Goal: Transaction & Acquisition: Purchase product/service

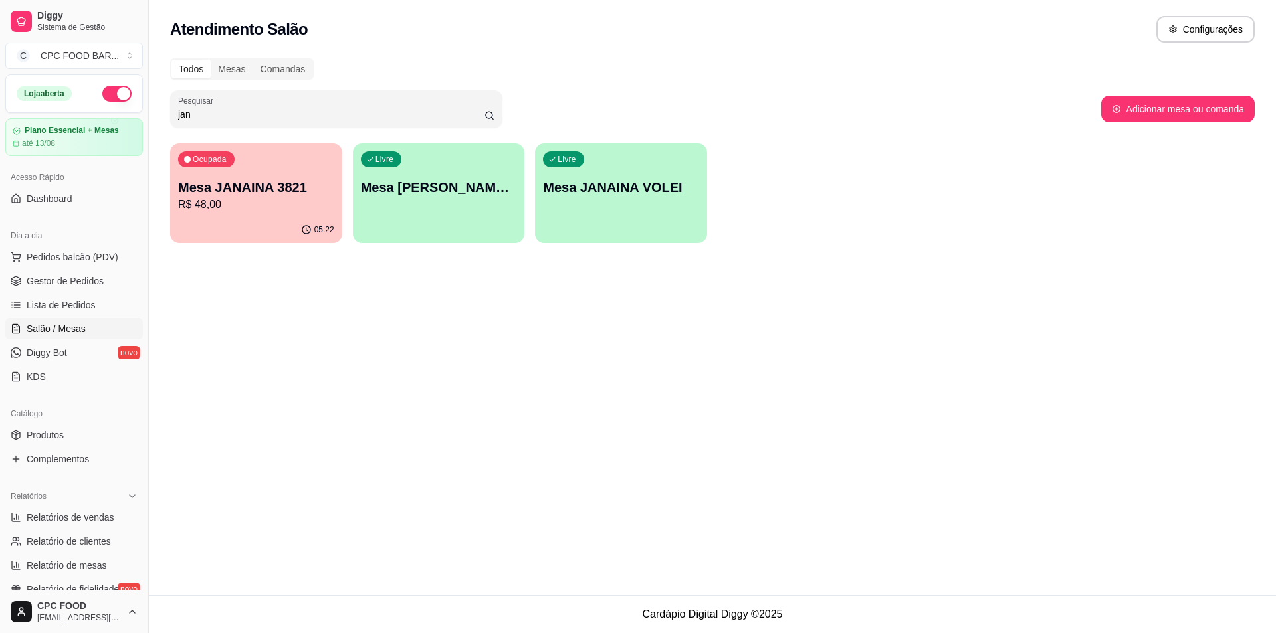
type input "jan"
click at [251, 211] on p "R$ 48,00" at bounding box center [256, 205] width 156 height 16
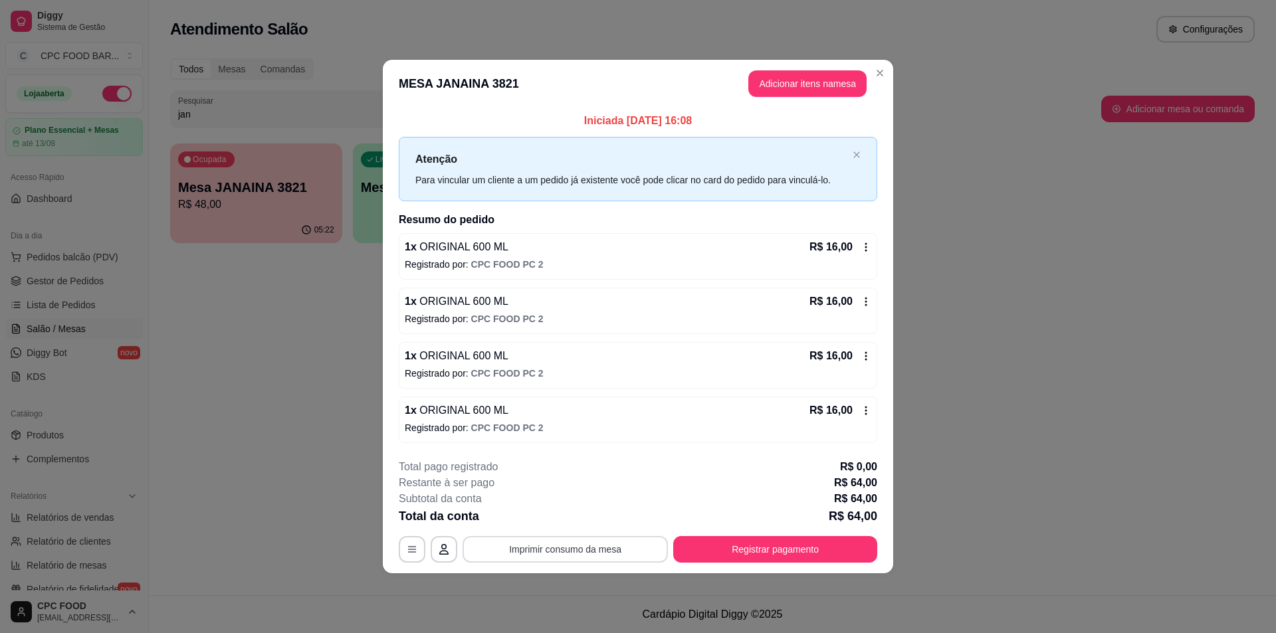
click at [613, 548] on button "Imprimir consumo da mesa" at bounding box center [565, 549] width 205 height 27
click at [750, 541] on button "Registrar pagamento" at bounding box center [776, 550] width 198 height 26
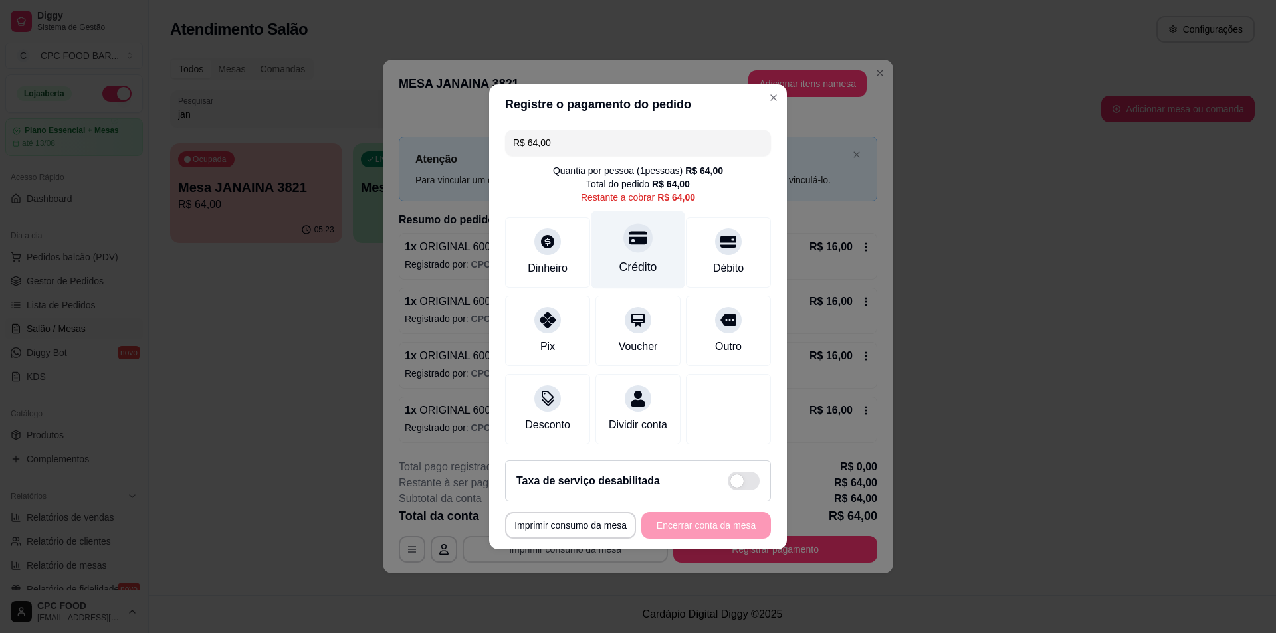
click at [631, 259] on div "Crédito" at bounding box center [638, 267] width 38 height 17
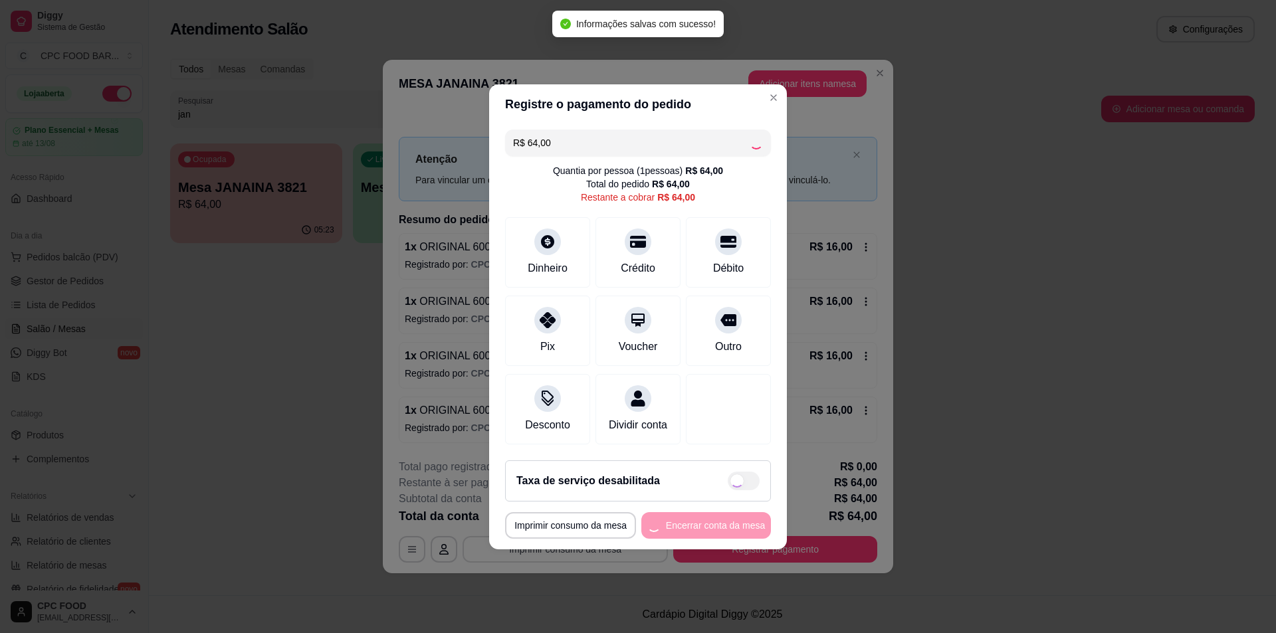
type input "R$ 0,00"
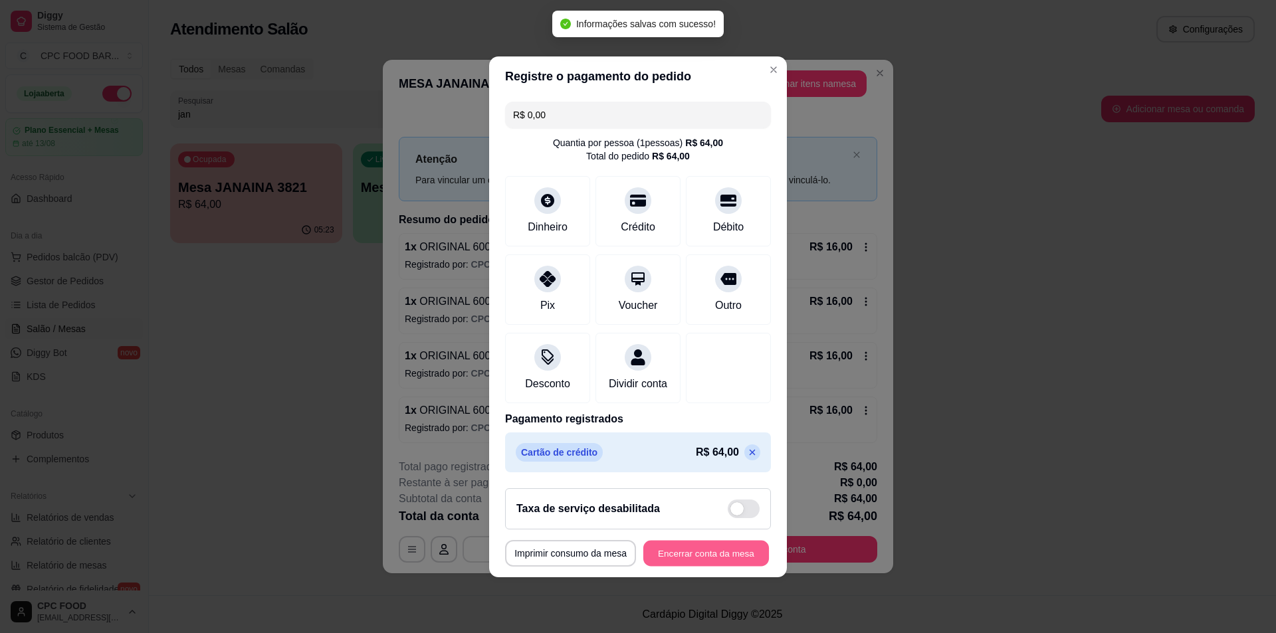
click at [676, 562] on button "Encerrar conta da mesa" at bounding box center [706, 553] width 126 height 26
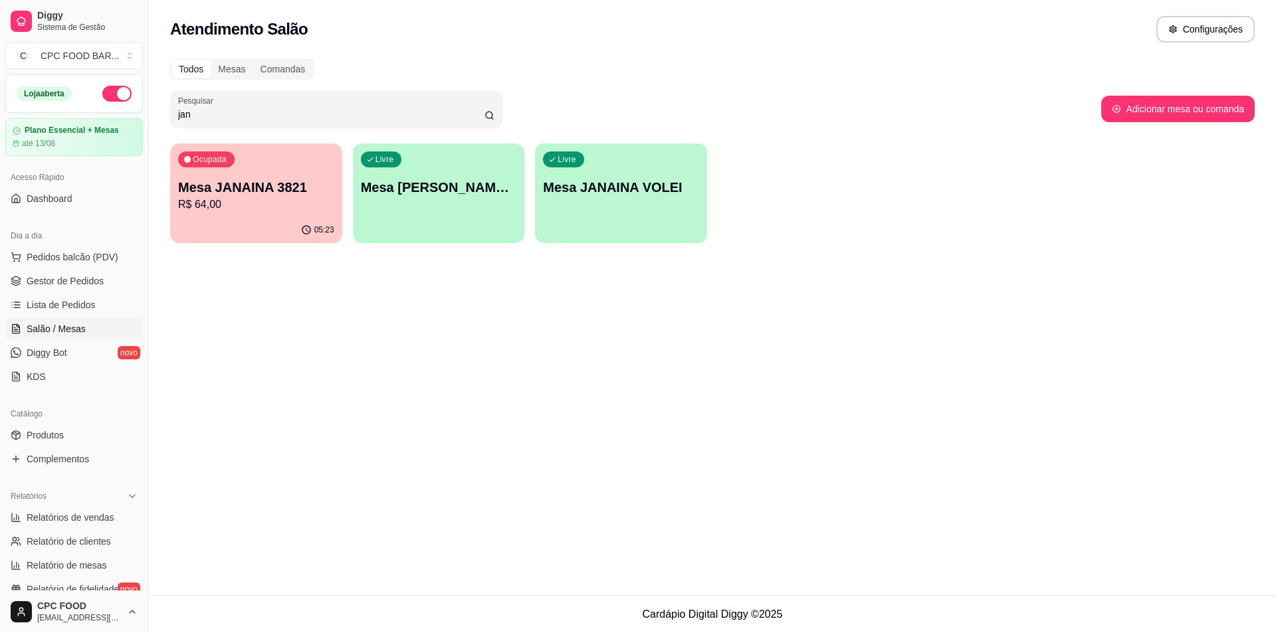
click at [229, 113] on input "jan" at bounding box center [331, 114] width 306 height 13
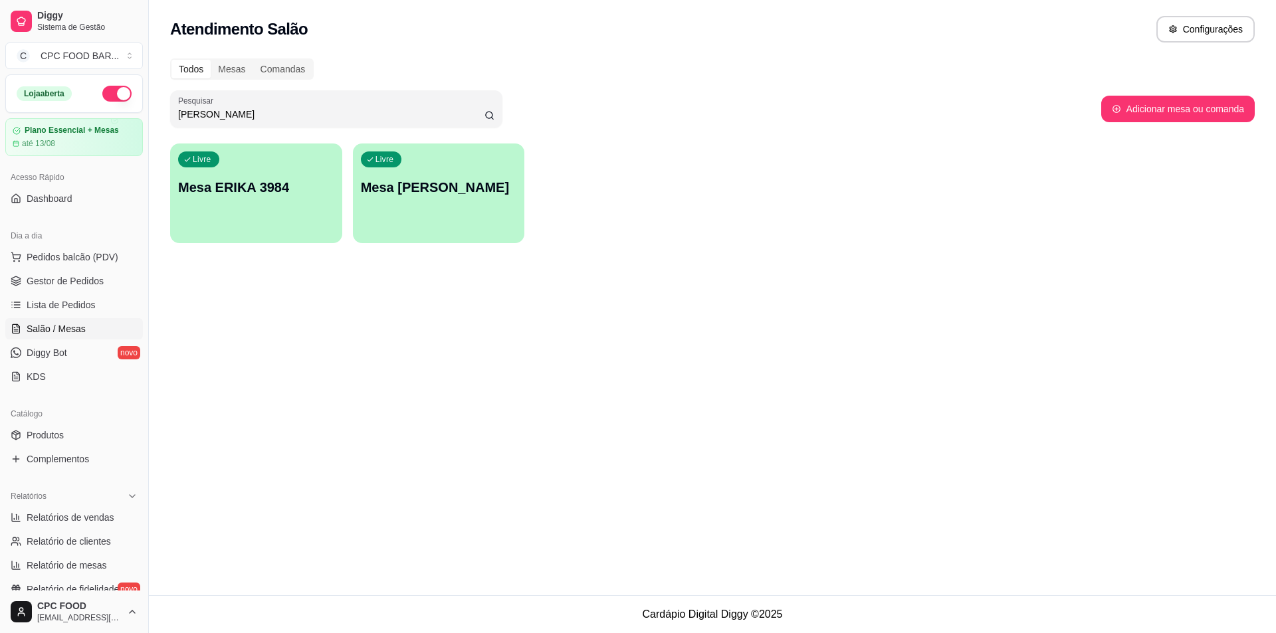
click at [197, 115] on input "[PERSON_NAME]" at bounding box center [331, 114] width 306 height 13
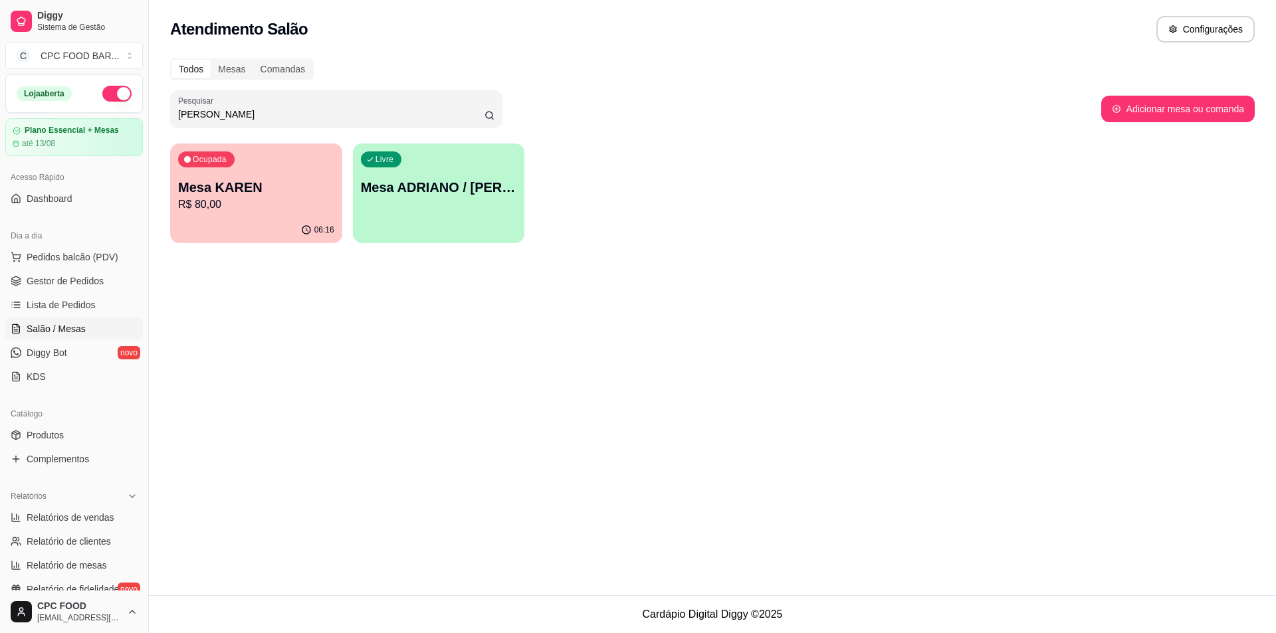
type input "[PERSON_NAME]"
click at [260, 189] on p "Mesa KAREN" at bounding box center [256, 187] width 156 height 19
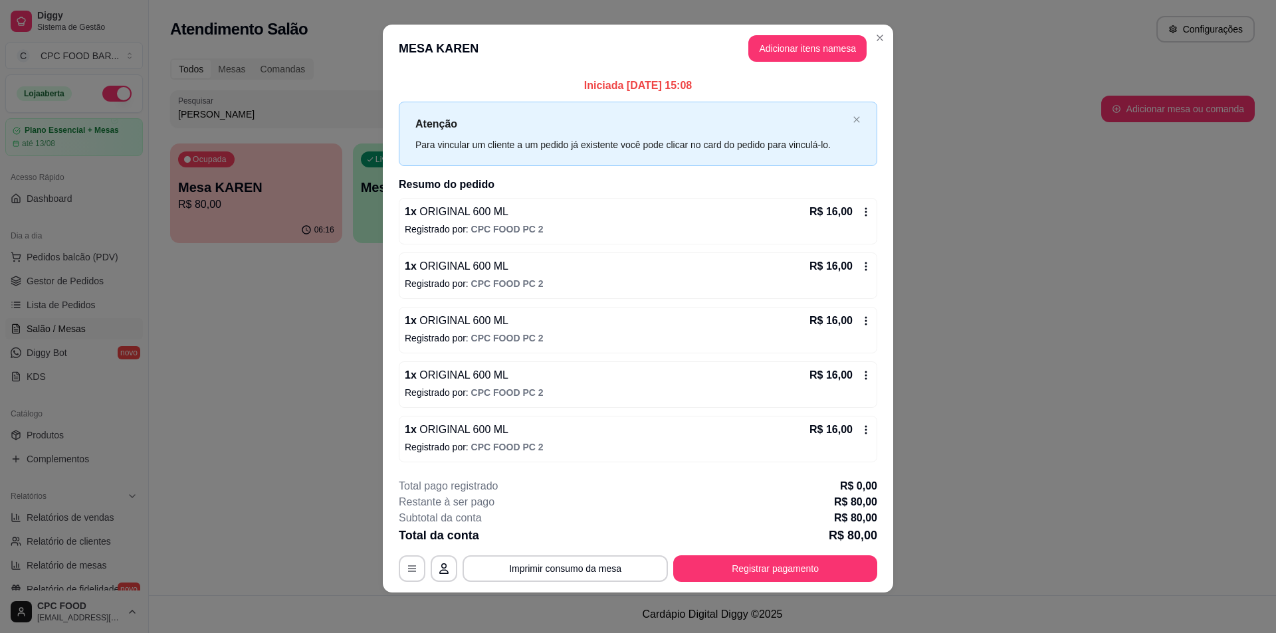
scroll to position [10, 0]
